Goal: Information Seeking & Learning: Learn about a topic

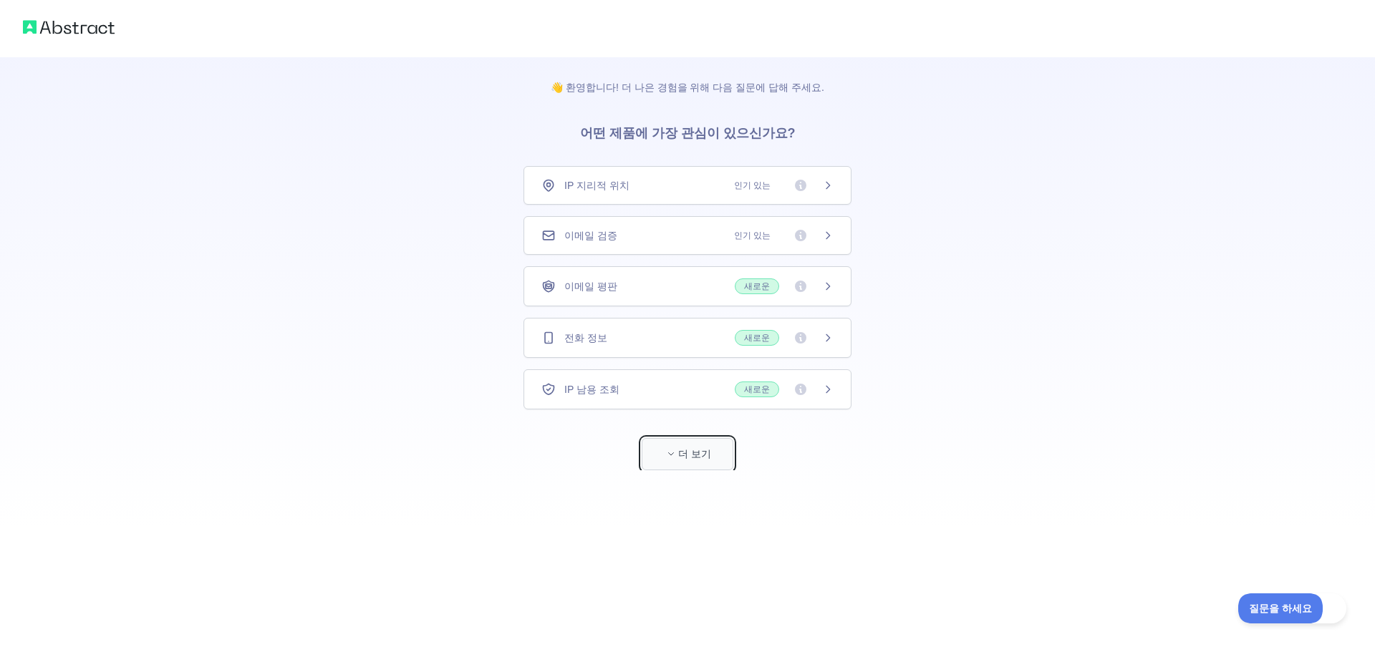
click at [691, 453] on font "더 보기" at bounding box center [694, 453] width 33 height 11
click at [51, 21] on img at bounding box center [69, 27] width 92 height 20
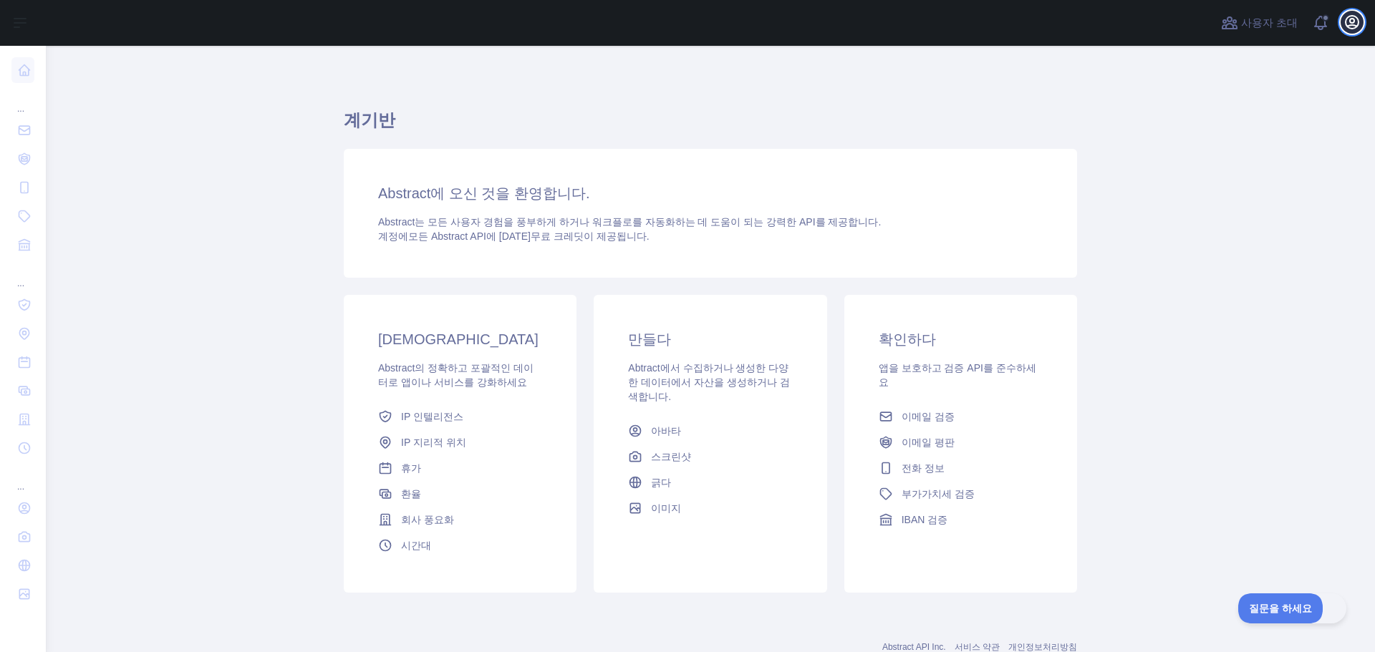
click at [1348, 22] on icon "button" at bounding box center [1352, 22] width 17 height 17
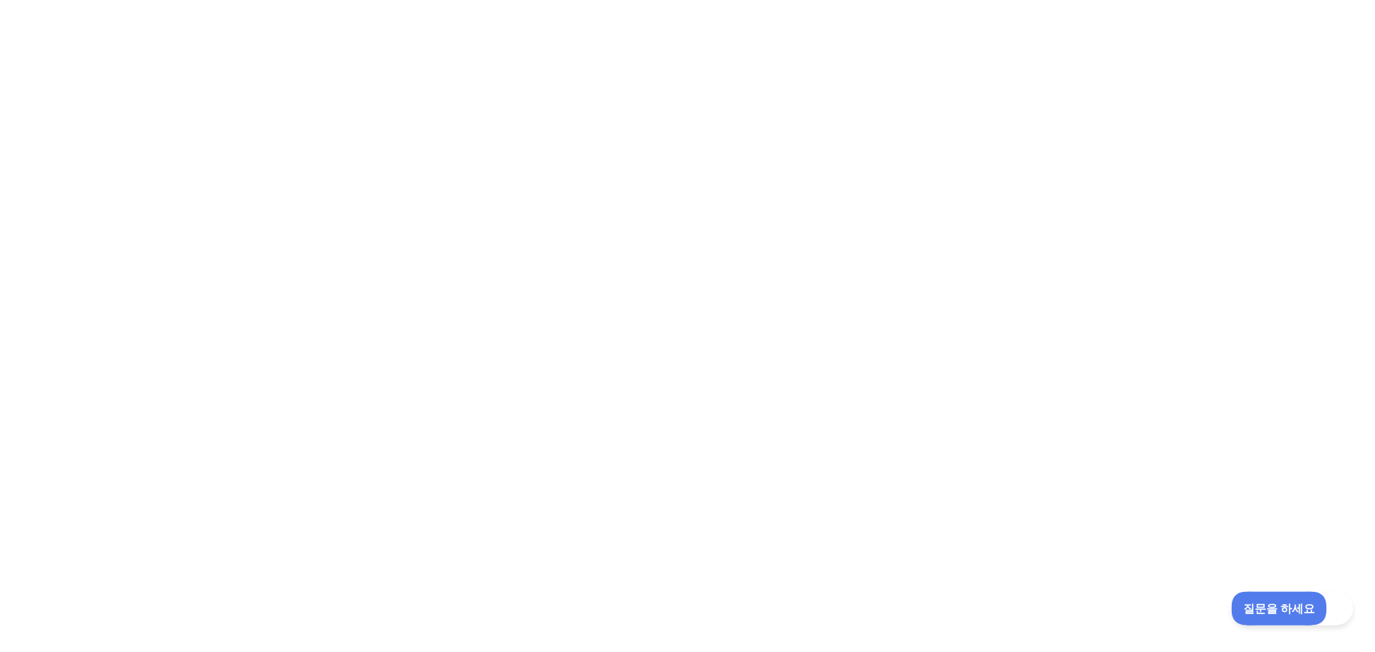
click at [1273, 612] on font "질문을 하세요" at bounding box center [1273, 606] width 63 height 11
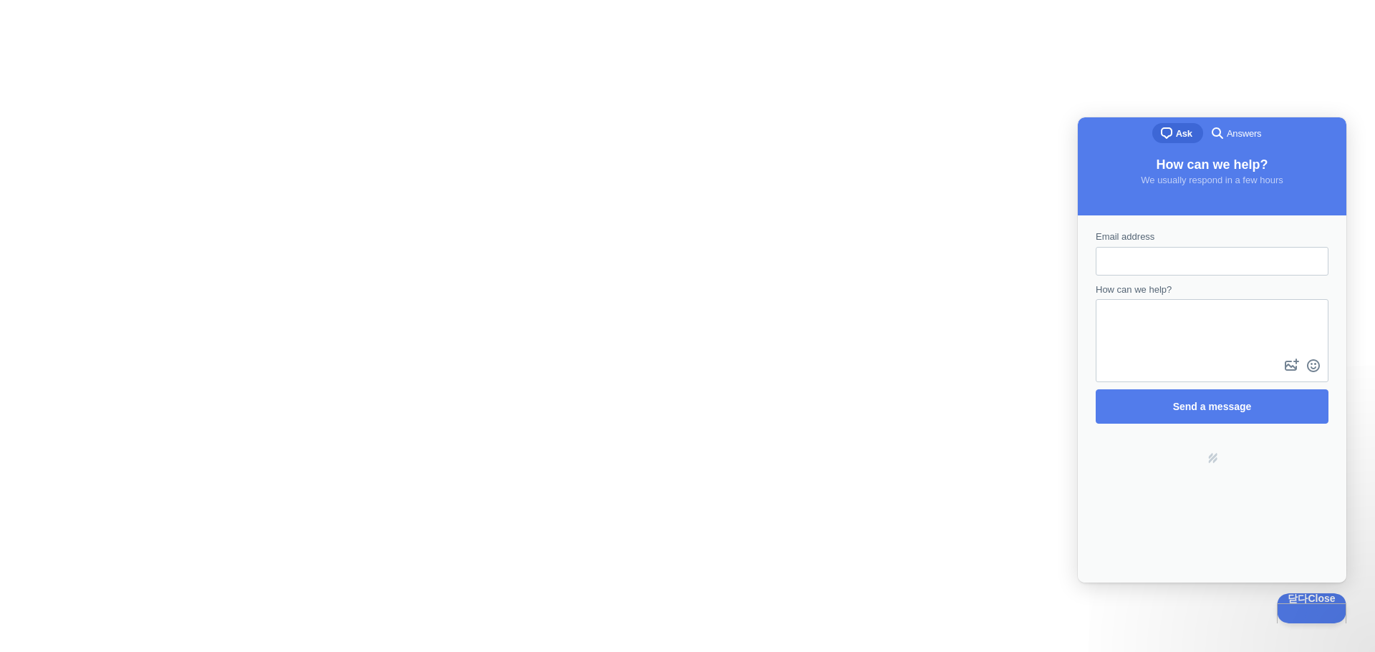
click at [1029, 326] on div at bounding box center [687, 326] width 1375 height 652
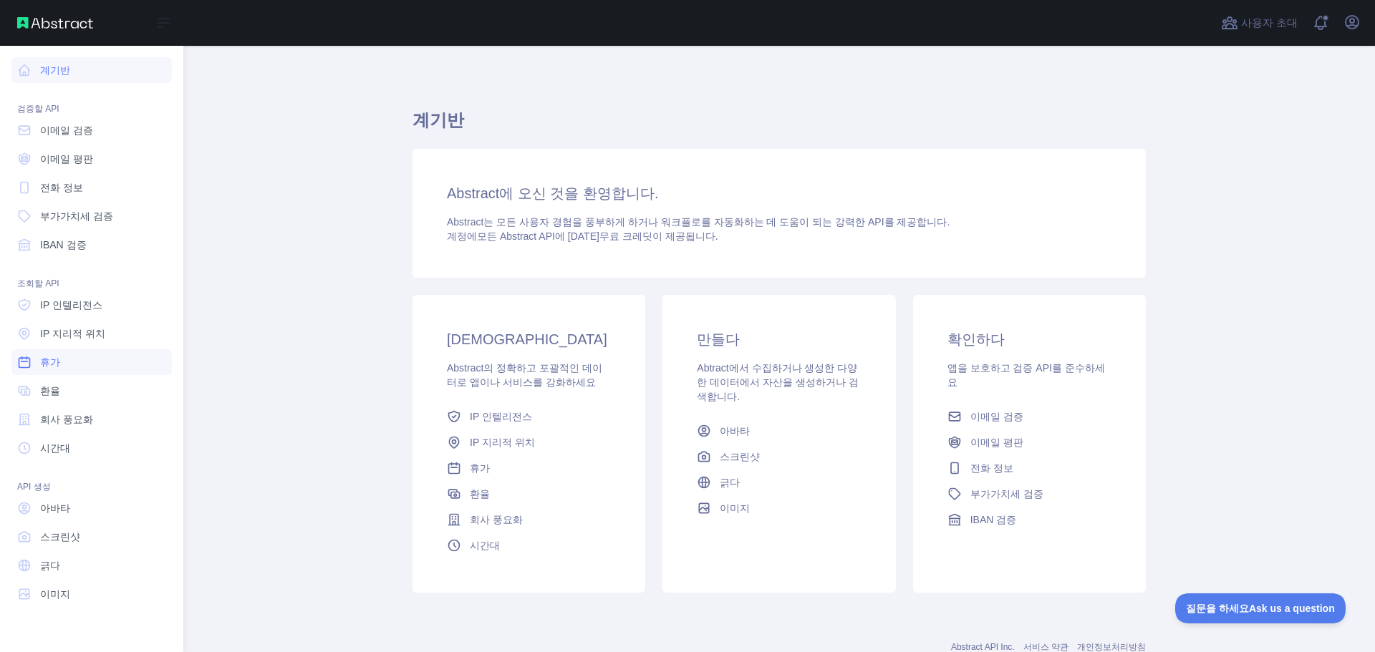
click at [93, 359] on link "휴가" at bounding box center [91, 363] width 160 height 26
click at [87, 361] on link "휴가" at bounding box center [91, 363] width 160 height 26
